Goal: Transaction & Acquisition: Purchase product/service

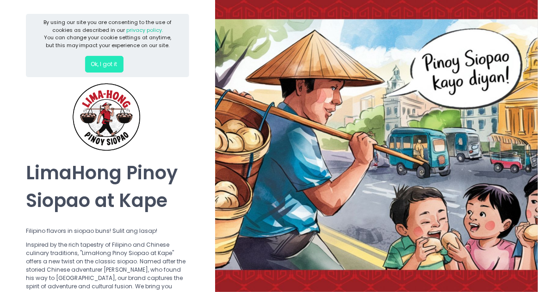
click at [111, 63] on button "Ok, I got it" at bounding box center [104, 64] width 38 height 17
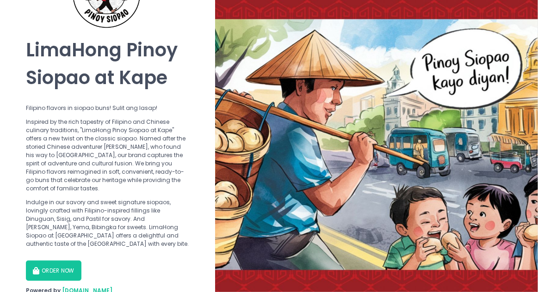
scroll to position [80, 0]
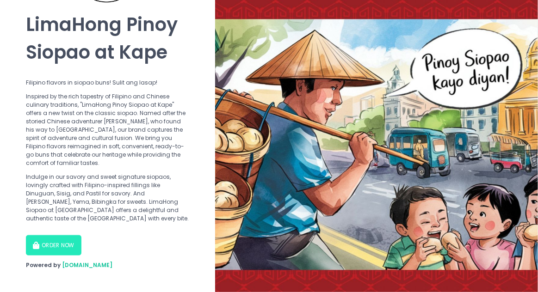
click at [63, 238] on button "ORDER NOW" at bounding box center [53, 245] width 55 height 20
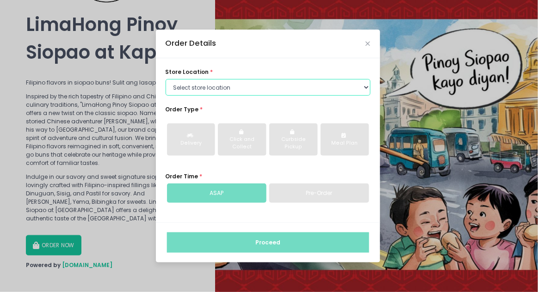
click at [333, 96] on select "Select store location Pasig - Main Olongapo" at bounding box center [268, 87] width 205 height 17
click at [166, 96] on select "Select store location Pasig - Main Olongapo" at bounding box center [268, 87] width 205 height 17
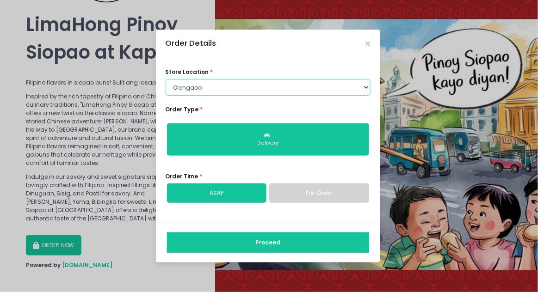
click at [271, 96] on select "Select store location Pasig - Main Olongapo" at bounding box center [268, 87] width 205 height 17
select select "68624507c13a805d78c002e0"
click at [166, 96] on select "Select store location Pasig - Main Olongapo" at bounding box center [268, 87] width 205 height 17
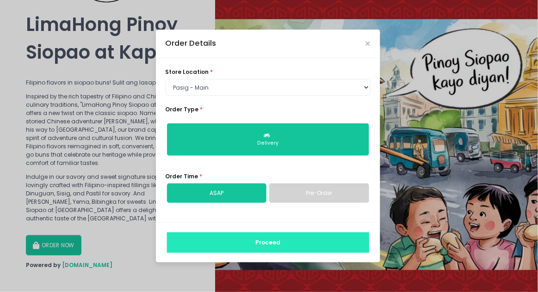
click at [320, 233] on button "Proceed" at bounding box center [268, 243] width 202 height 20
